Goal: Information Seeking & Learning: Learn about a topic

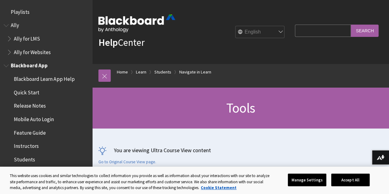
click at [6, 64] on span "Book outline for Blackboard App Help" at bounding box center [7, 65] width 6 height 8
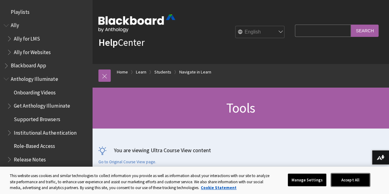
click at [370, 177] on button "Accept All" at bounding box center [350, 179] width 38 height 13
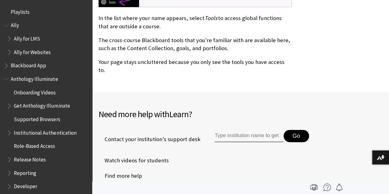
scroll to position [344, 0]
click at [6, 22] on span "Book outline for Anthology Ally Help" at bounding box center [7, 24] width 6 height 8
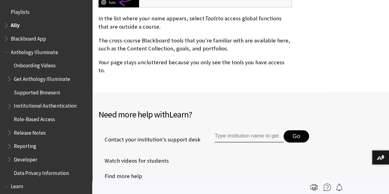
click at [7, 52] on span "Book outline for Anthology Illuminate" at bounding box center [7, 51] width 6 height 8
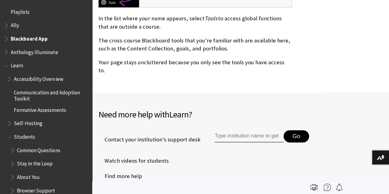
click at [6, 38] on span "Book outline for Blackboard App Help" at bounding box center [7, 38] width 6 height 8
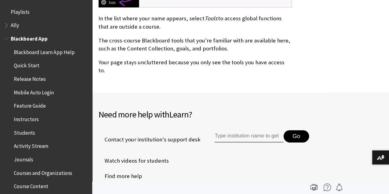
click at [25, 132] on span "Students" at bounding box center [24, 132] width 21 height 8
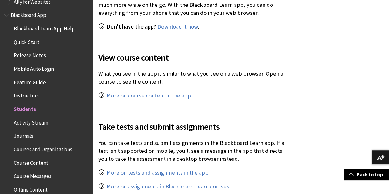
scroll to position [50, 0]
click at [27, 14] on span "Blackboard App" at bounding box center [28, 14] width 35 height 8
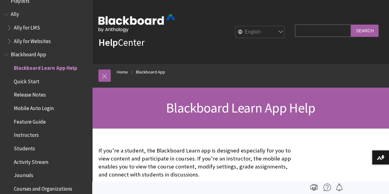
scroll to position [11, 0]
click at [22, 55] on span "Blackboard App" at bounding box center [28, 54] width 35 height 8
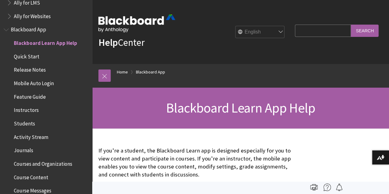
scroll to position [36, 0]
click at [7, 30] on span "Book outline for Blackboard App Help" at bounding box center [7, 29] width 6 height 8
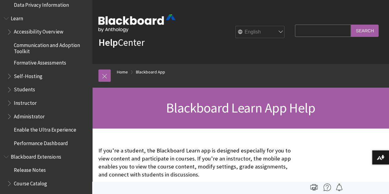
scroll to position [195, 0]
click at [10, 86] on span "Book outline for Blackboard Learn Help" at bounding box center [10, 88] width 6 height 8
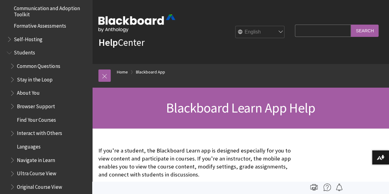
scroll to position [232, 0]
click at [33, 118] on span "Find Your Courses" at bounding box center [36, 118] width 39 height 8
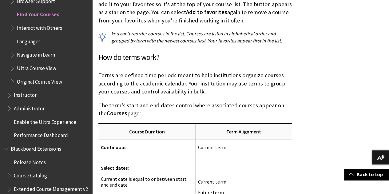
scroll to position [509, 0]
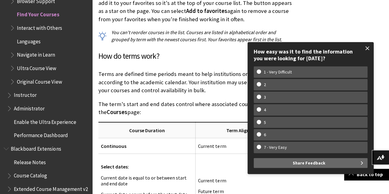
click at [368, 47] on span at bounding box center [367, 48] width 13 height 13
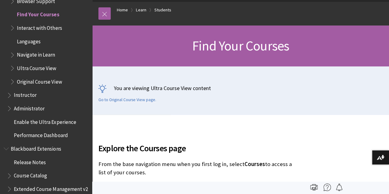
scroll to position [0, 0]
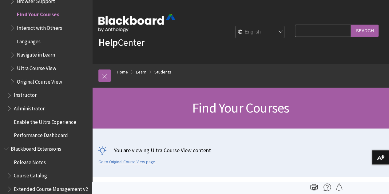
click at [309, 33] on input "Search Query" at bounding box center [323, 31] width 56 height 12
type input "no courses"
click at [351, 25] on input "Search" at bounding box center [365, 31] width 28 height 12
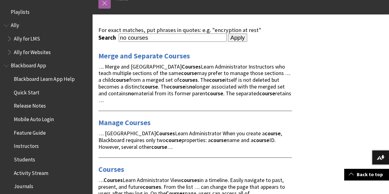
scroll to position [64, 0]
